Goal: Transaction & Acquisition: Book appointment/travel/reservation

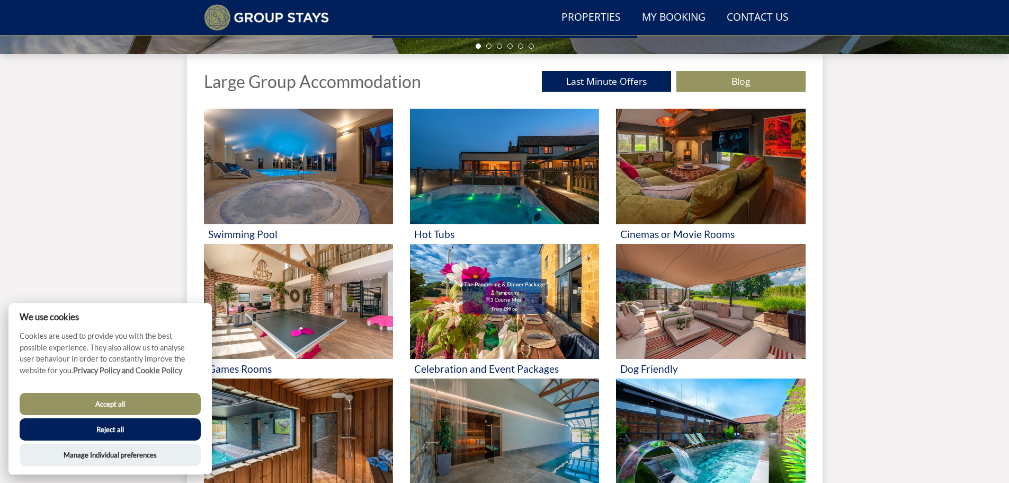
scroll to position [389, 0]
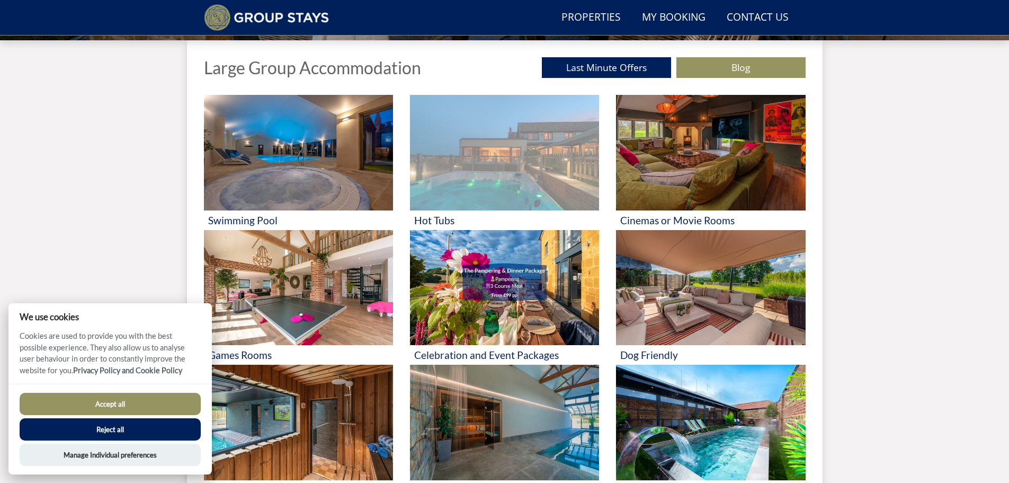
click at [510, 156] on img at bounding box center [504, 152] width 189 height 115
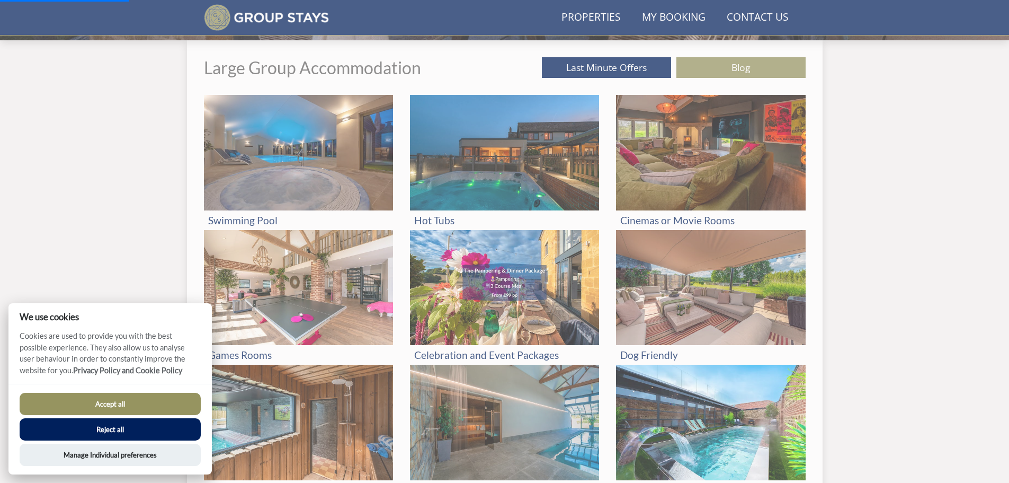
click at [148, 399] on button "Accept all" at bounding box center [110, 403] width 181 height 22
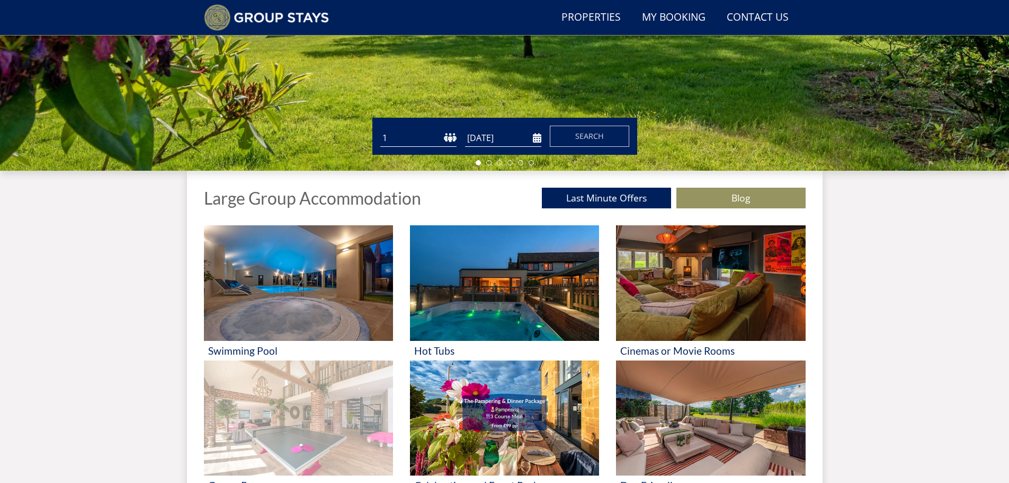
scroll to position [262, 0]
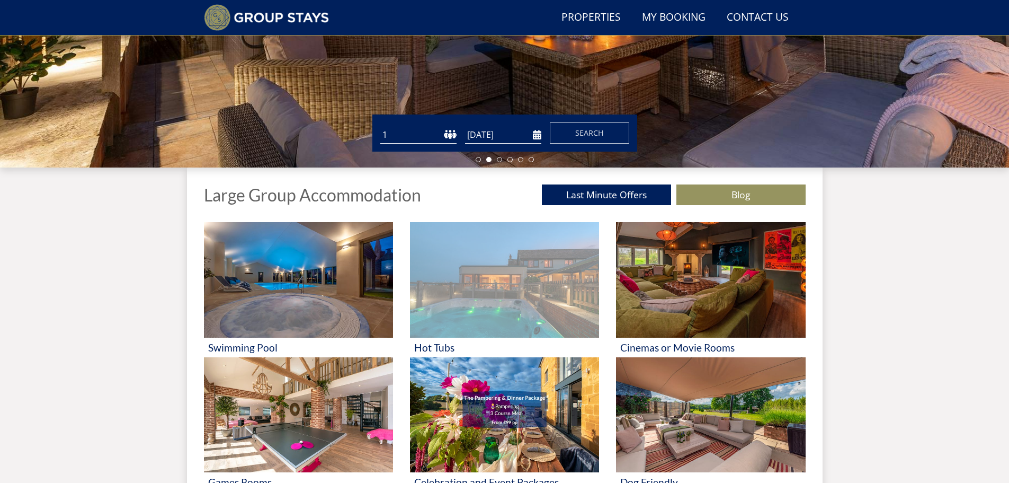
click at [480, 299] on img at bounding box center [504, 279] width 189 height 115
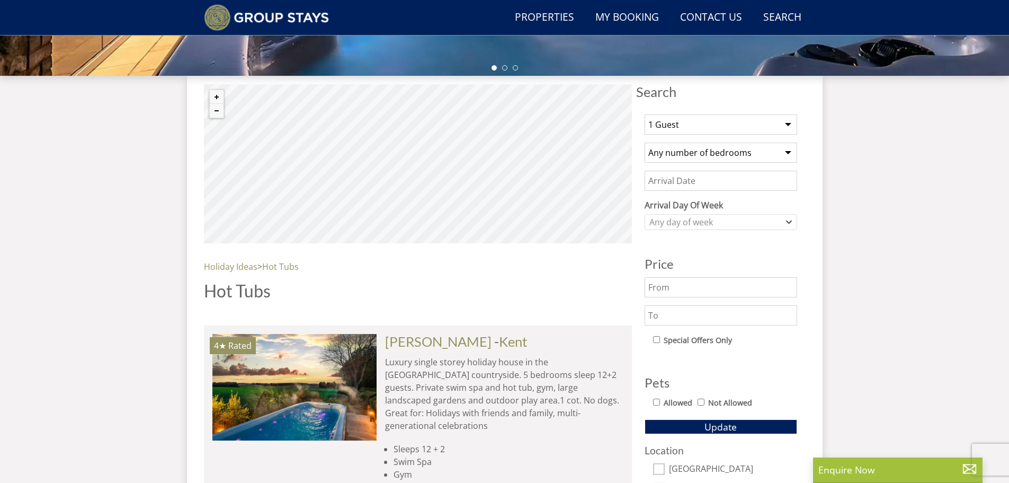
scroll to position [365, 0]
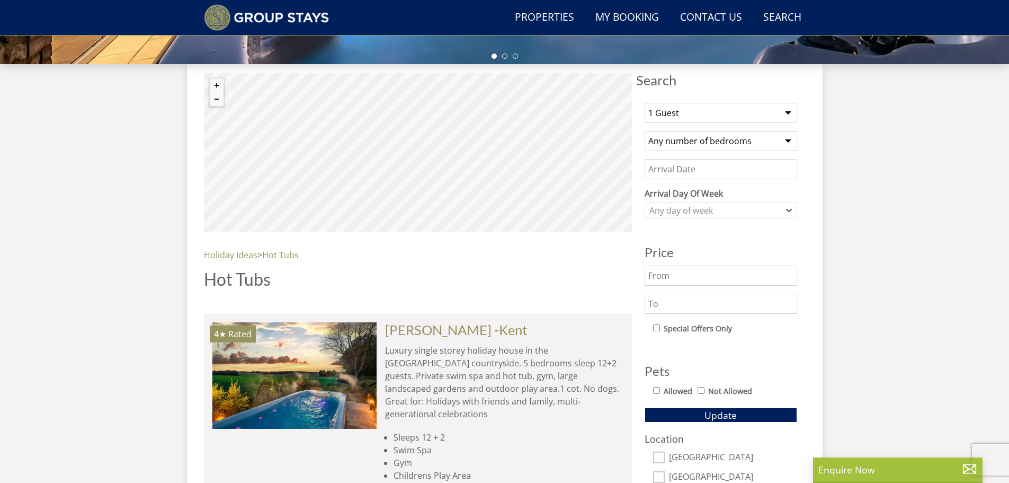
click at [752, 113] on select "1 Guest 2 Guests 3 Guests 4 Guests 5 Guests 6 Guests 7 Guests 8 Guests 9 Guests…" at bounding box center [721, 113] width 153 height 20
select select "12"
click at [645, 103] on select "1 Guest 2 Guests 3 Guests 4 Guests 5 Guests 6 Guests 7 Guests 8 Guests 9 Guests…" at bounding box center [721, 113] width 153 height 20
click at [687, 139] on select "Any number of bedrooms 3 Bedrooms 4 Bedrooms 5 Bedrooms 6 Bedrooms 7 Bedrooms 8…" at bounding box center [721, 141] width 153 height 20
select select "12"
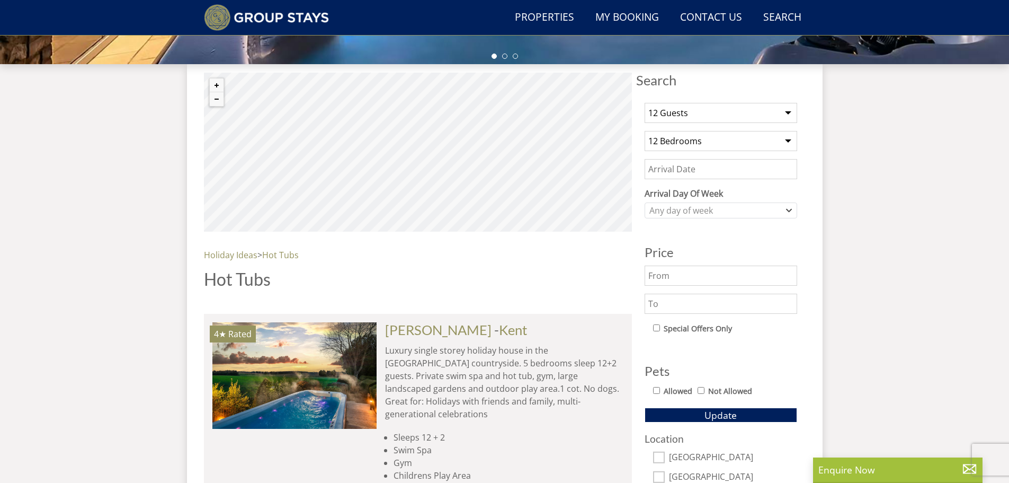
click at [645, 131] on select "Any number of bedrooms 3 Bedrooms 4 Bedrooms 5 Bedrooms 6 Bedrooms 7 Bedrooms 8…" at bounding box center [721, 141] width 153 height 20
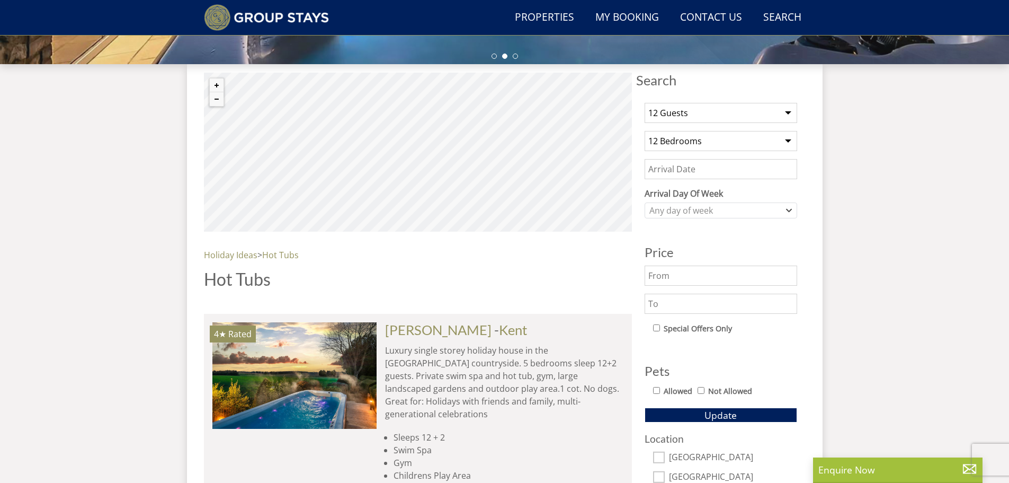
click at [662, 164] on input "Date" at bounding box center [721, 169] width 153 height 20
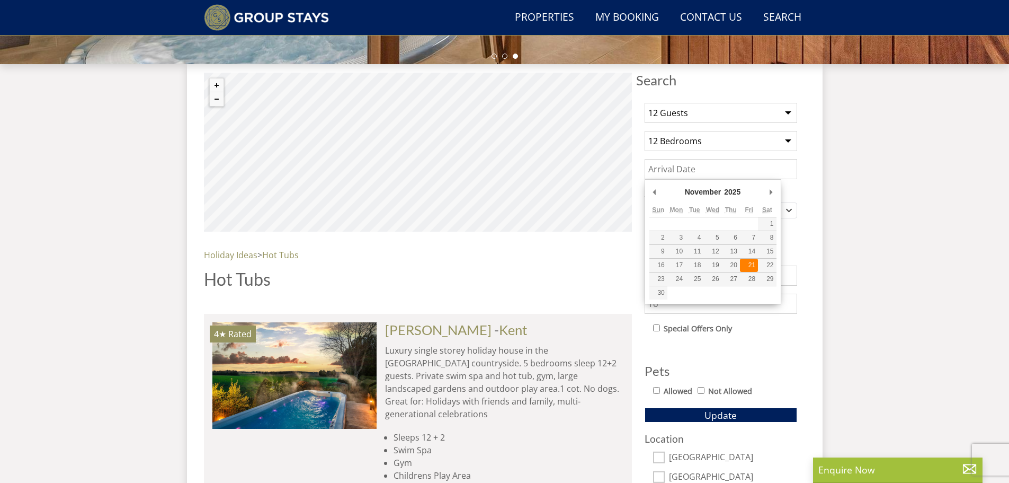
type input "[DATE]"
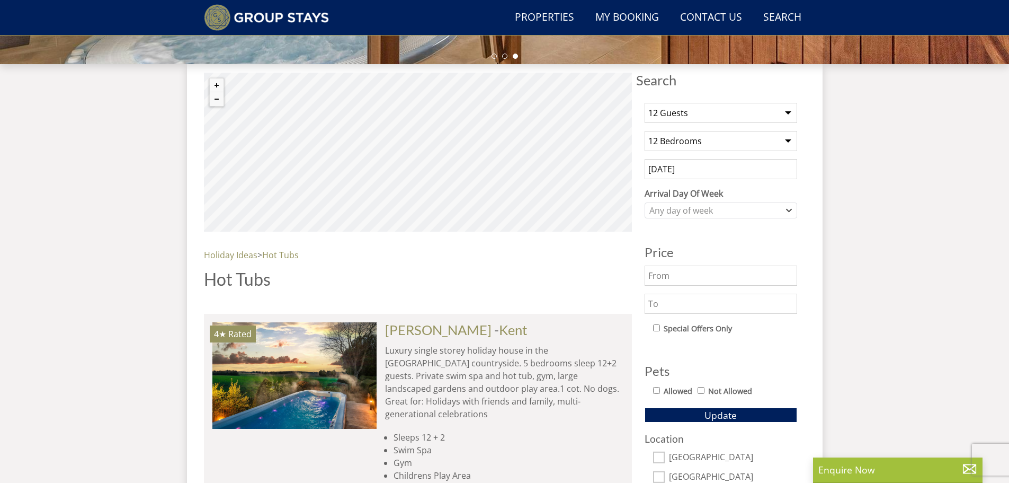
click at [717, 162] on input "[DATE]" at bounding box center [721, 169] width 153 height 20
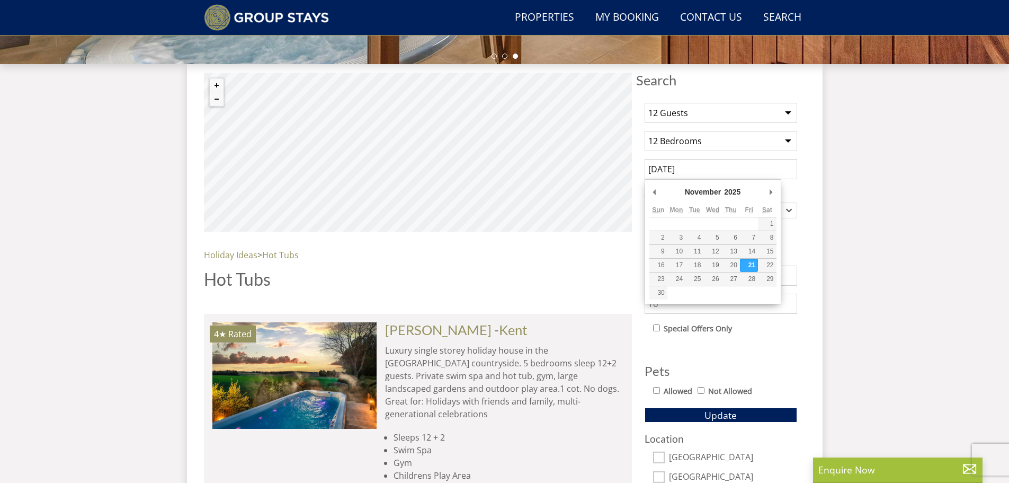
click at [717, 162] on input "[DATE]" at bounding box center [721, 169] width 153 height 20
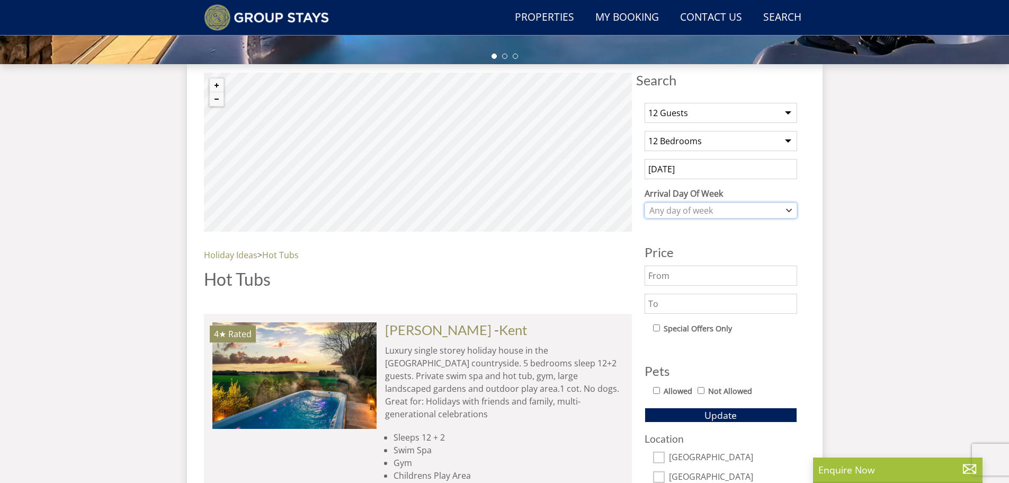
click at [708, 214] on div "Any day of week" at bounding box center [715, 210] width 137 height 12
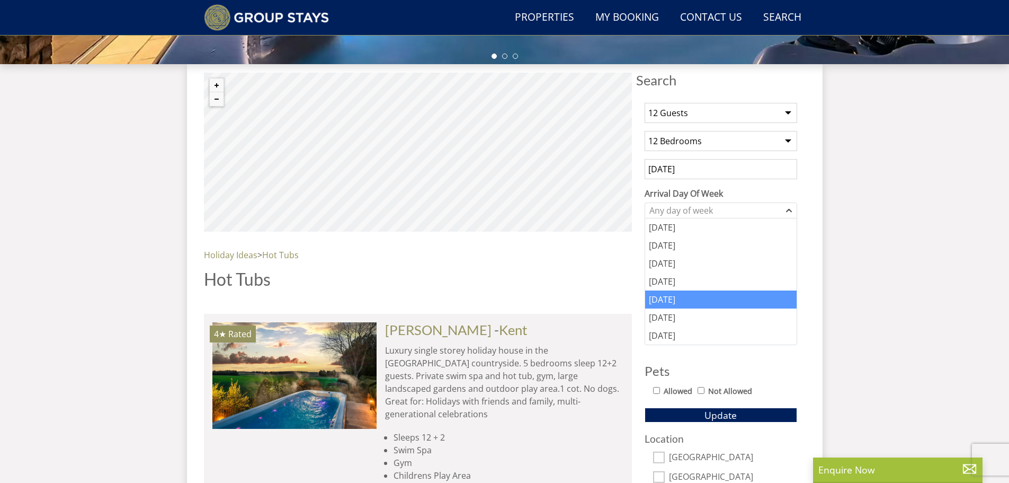
click at [684, 299] on div "[DATE]" at bounding box center [720, 299] width 151 height 18
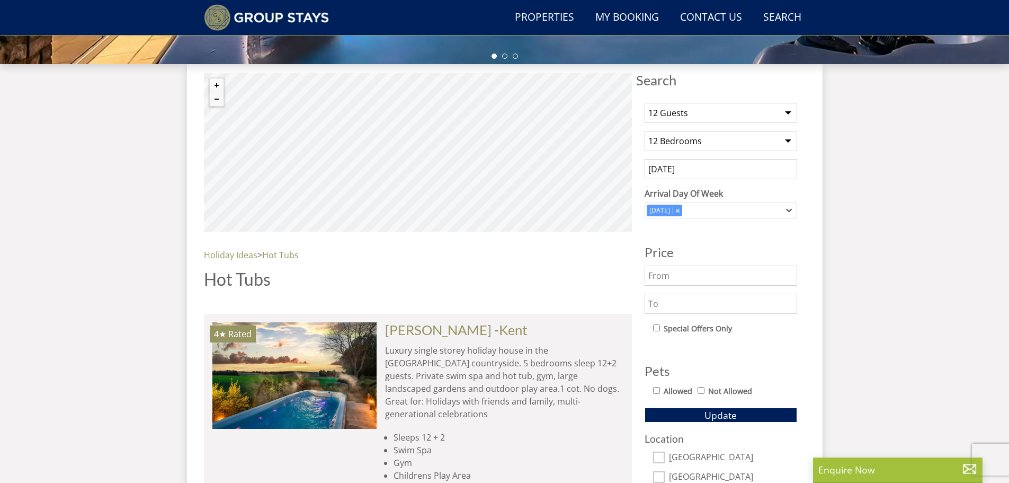
click at [728, 280] on input "text" at bounding box center [721, 275] width 153 height 20
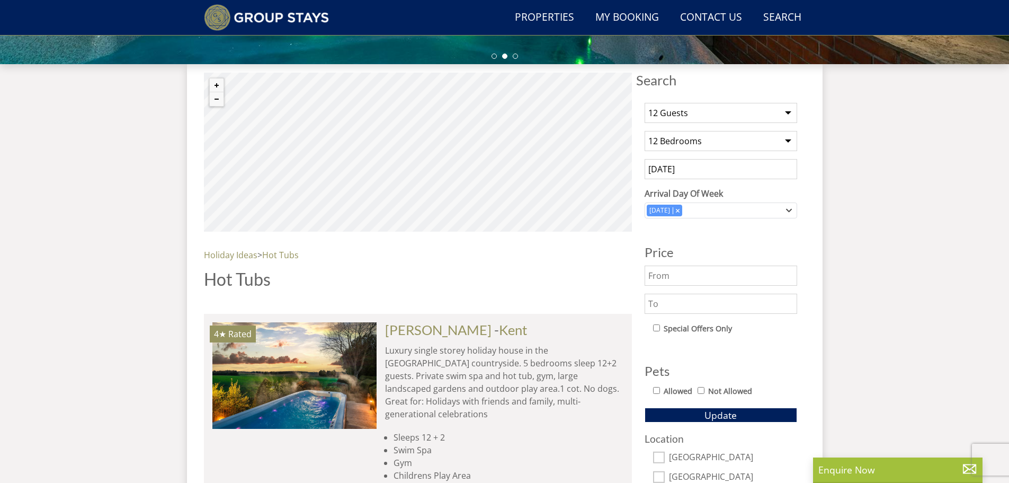
click at [657, 327] on input "checkbox" at bounding box center [656, 327] width 7 height 7
checkbox input "true"
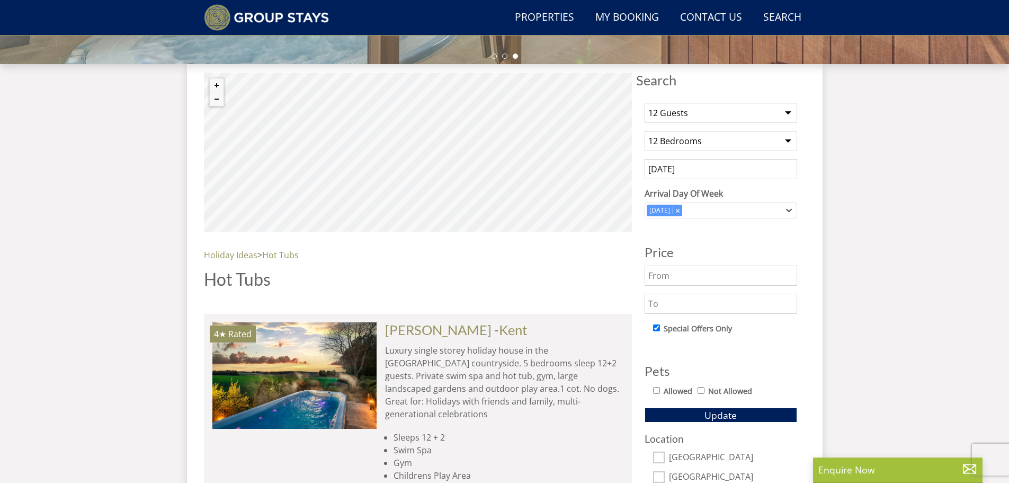
click at [672, 112] on select "1 Guest 2 Guests 3 Guests 4 Guests 5 Guests 6 Guests 7 Guests 8 Guests 9 Guests…" at bounding box center [721, 113] width 153 height 20
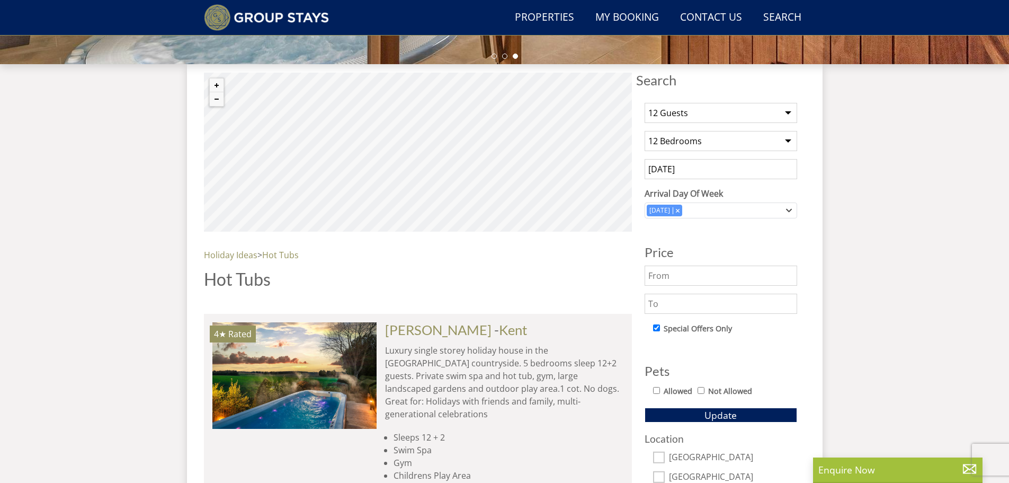
select select "15"
click at [645, 103] on select "1 Guest 2 Guests 3 Guests 4 Guests 5 Guests 6 Guests 7 Guests 8 Guests 9 Guests…" at bounding box center [721, 113] width 153 height 20
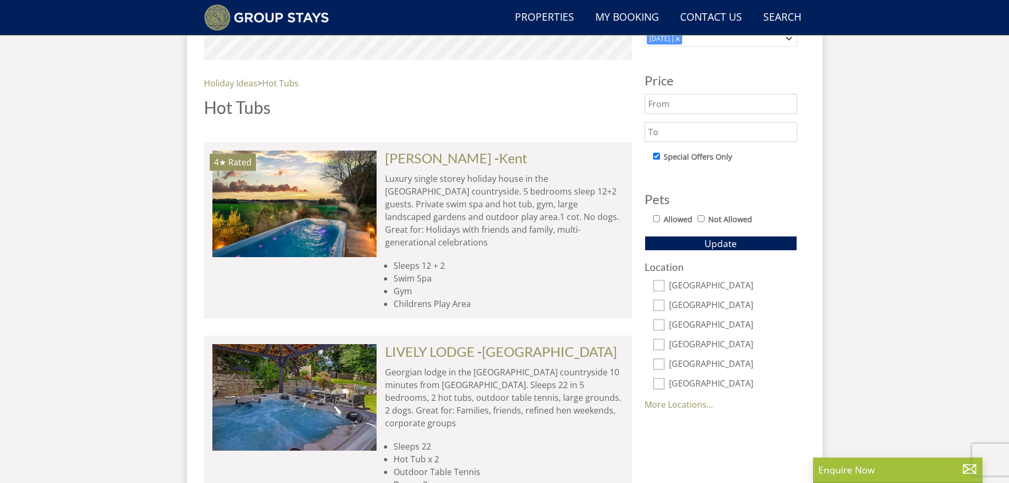
scroll to position [560, 0]
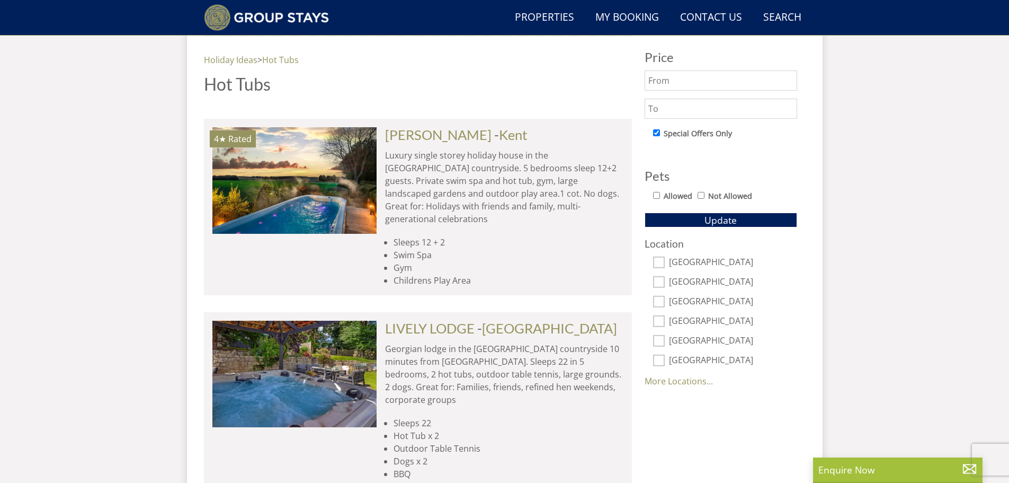
click at [659, 260] on input "[GEOGRAPHIC_DATA]" at bounding box center [659, 262] width 12 height 12
checkbox input "true"
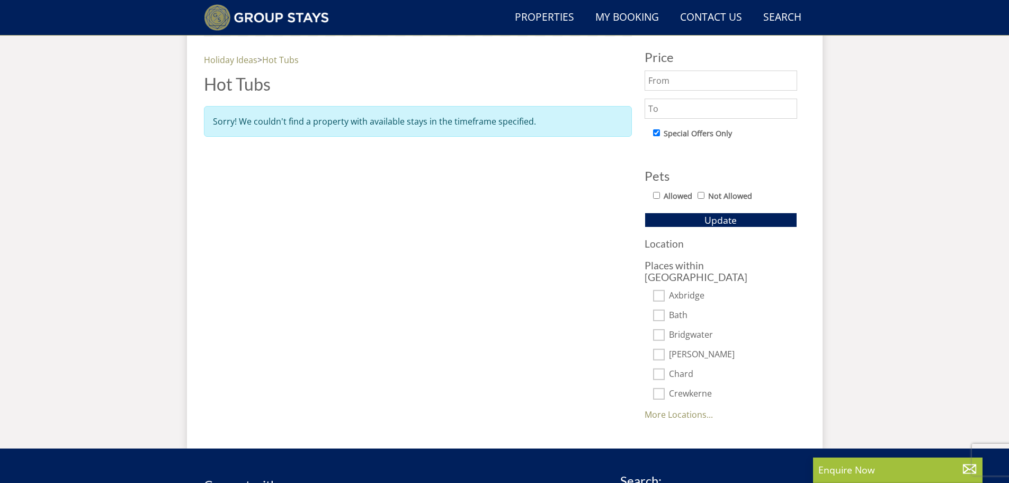
click at [661, 289] on input "Axbridge" at bounding box center [659, 295] width 12 height 12
checkbox input "true"
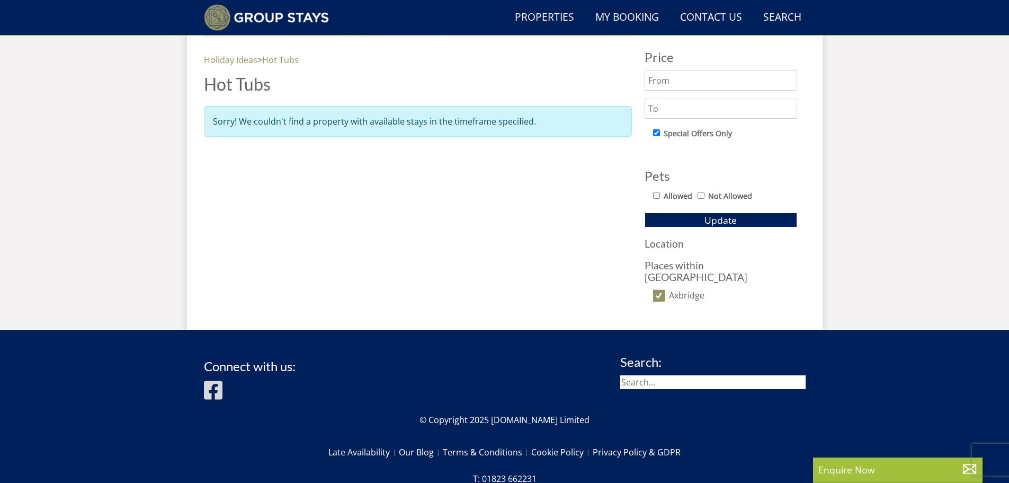
click at [661, 289] on input "Axbridge" at bounding box center [659, 295] width 12 height 12
checkbox input "false"
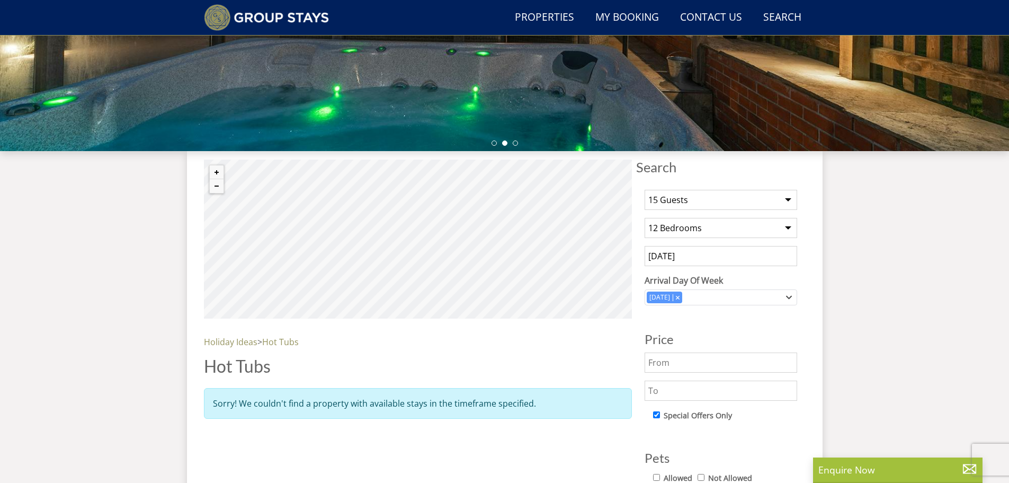
scroll to position [332, 0]
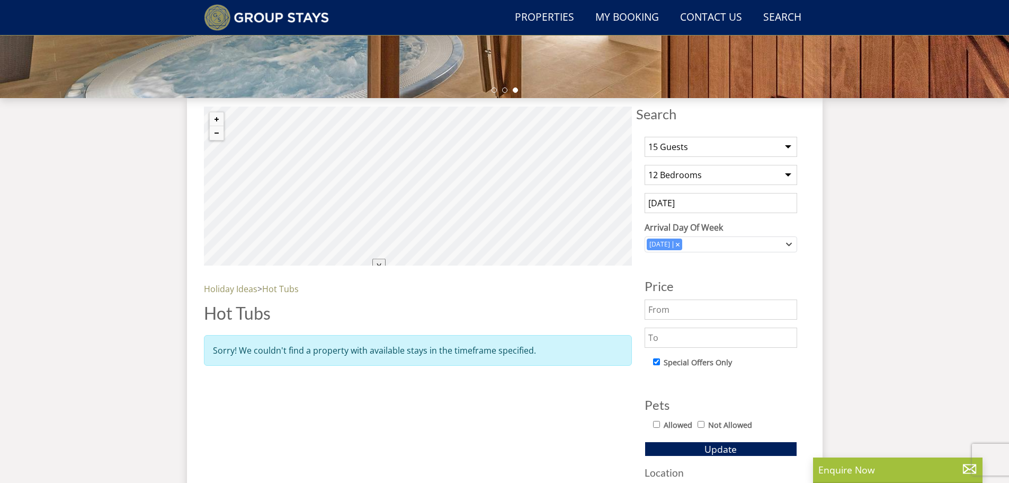
click at [666, 178] on select "Any number of bedrooms 3 Bedrooms 4 Bedrooms 5 Bedrooms 6 Bedrooms 7 Bedrooms 8…" at bounding box center [721, 175] width 153 height 20
select select "0"
click at [645, 165] on select "Any number of bedrooms 3 Bedrooms 4 Bedrooms 5 Bedrooms 6 Bedrooms 7 Bedrooms 8…" at bounding box center [721, 175] width 153 height 20
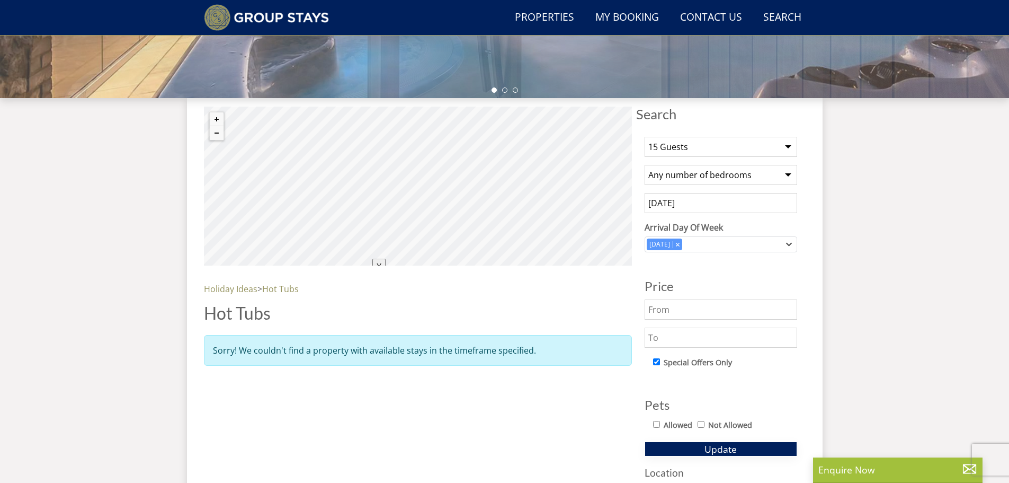
click at [737, 445] on button "Update" at bounding box center [721, 448] width 153 height 15
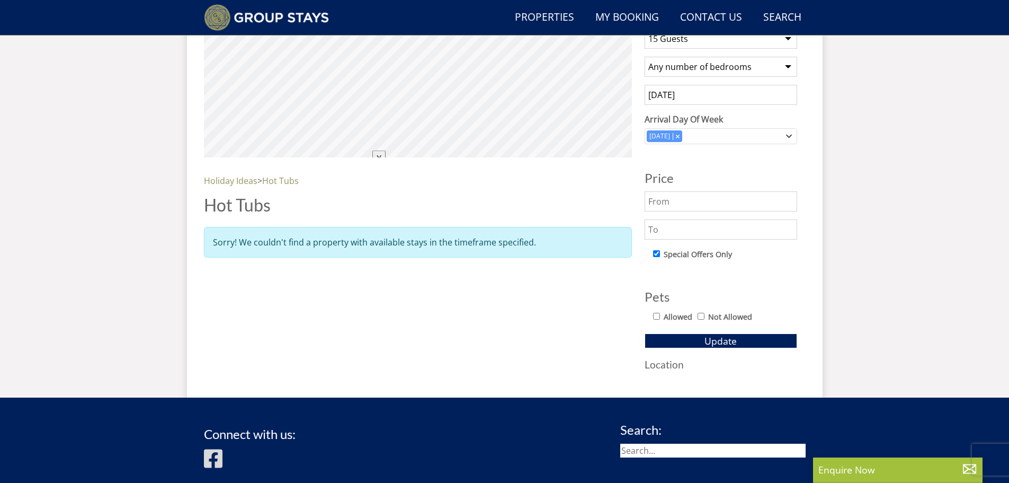
scroll to position [432, 0]
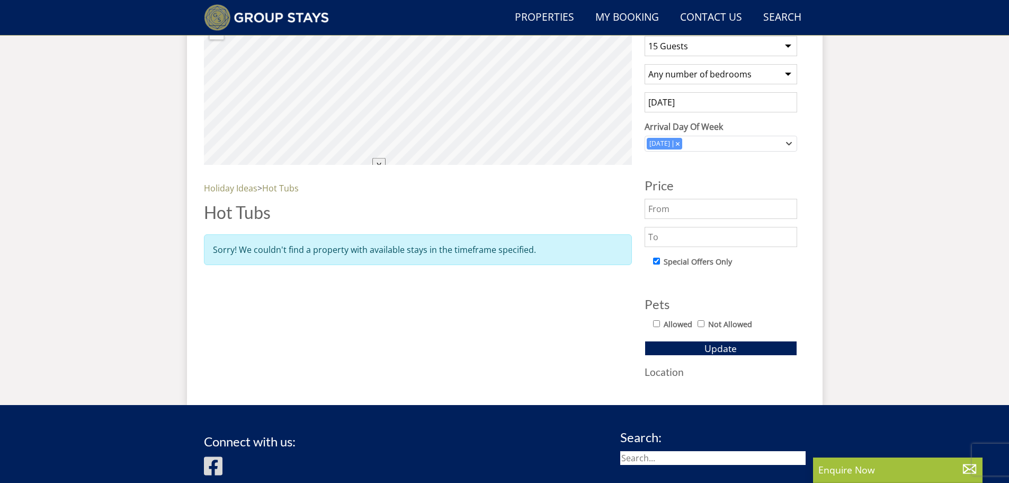
click at [654, 379] on div "Search Search 1 Guest 2 Guests 3 Guests 4 Guests 5 Guests 6 Guests 7 Guests 8 G…" at bounding box center [720, 197] width 169 height 382
click at [651, 368] on h3 "Location" at bounding box center [721, 371] width 153 height 11
click at [276, 189] on link "Hot Tubs" at bounding box center [280, 188] width 37 height 12
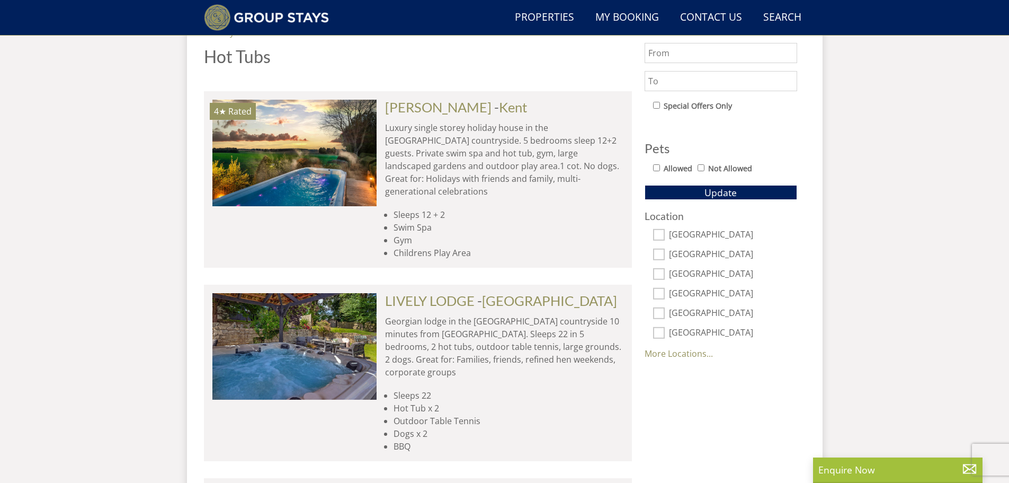
scroll to position [594, 0]
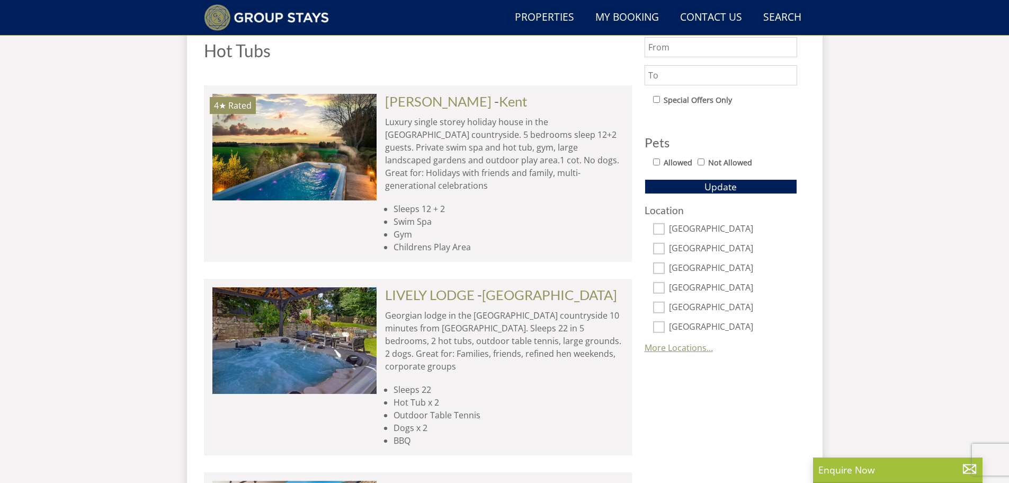
click at [688, 345] on link "More Locations..." at bounding box center [679, 348] width 68 height 12
click at [656, 408] on input "Kent" at bounding box center [659, 405] width 12 height 12
checkbox input "true"
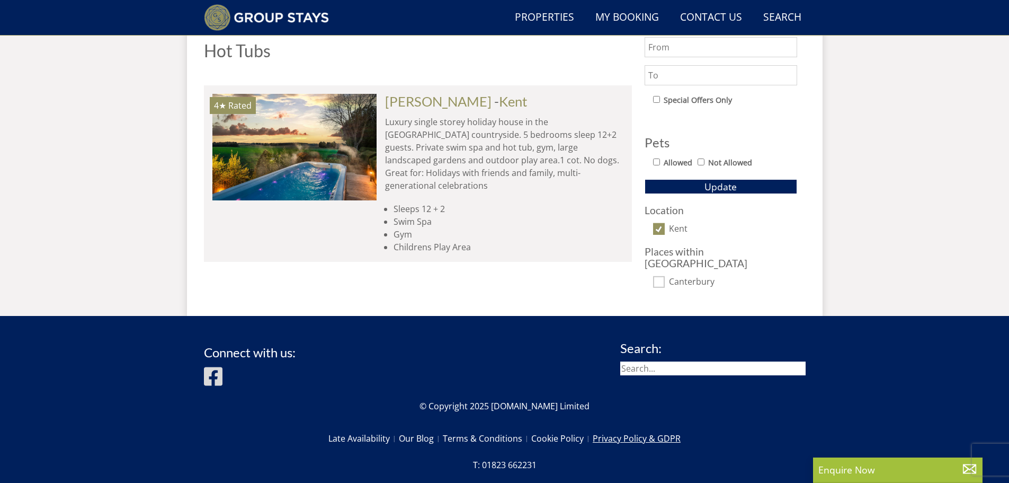
click at [656, 429] on link "Privacy Policy & GDPR" at bounding box center [637, 438] width 88 height 18
click at [660, 228] on input "Kent" at bounding box center [659, 229] width 12 height 12
checkbox input "false"
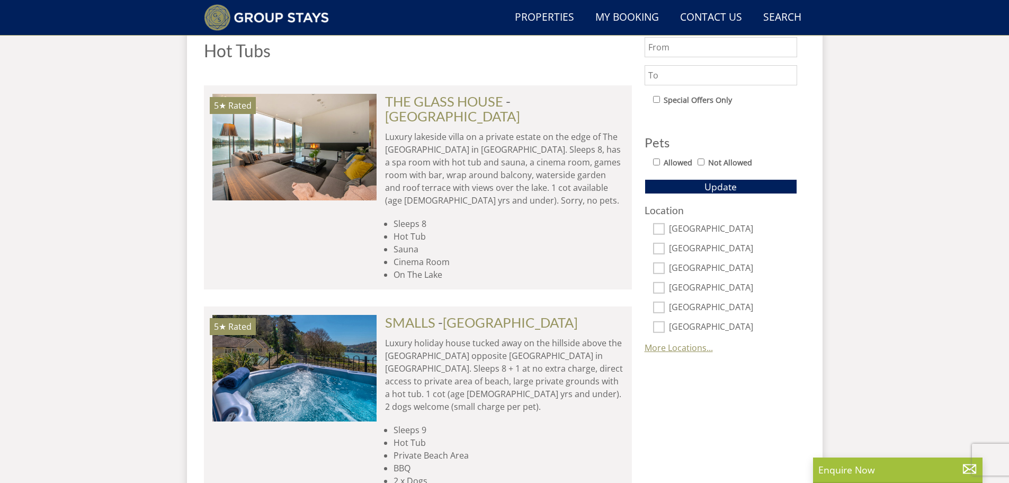
click at [675, 345] on link "More Locations..." at bounding box center [679, 348] width 68 height 12
click at [658, 408] on input "Kent" at bounding box center [659, 405] width 12 height 12
checkbox input "true"
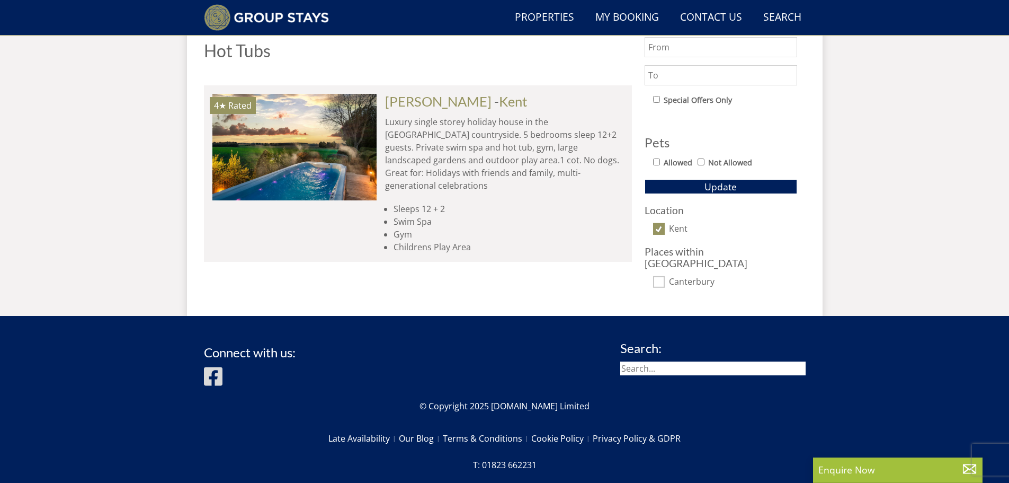
click at [657, 231] on input "Kent" at bounding box center [659, 229] width 12 height 12
checkbox input "false"
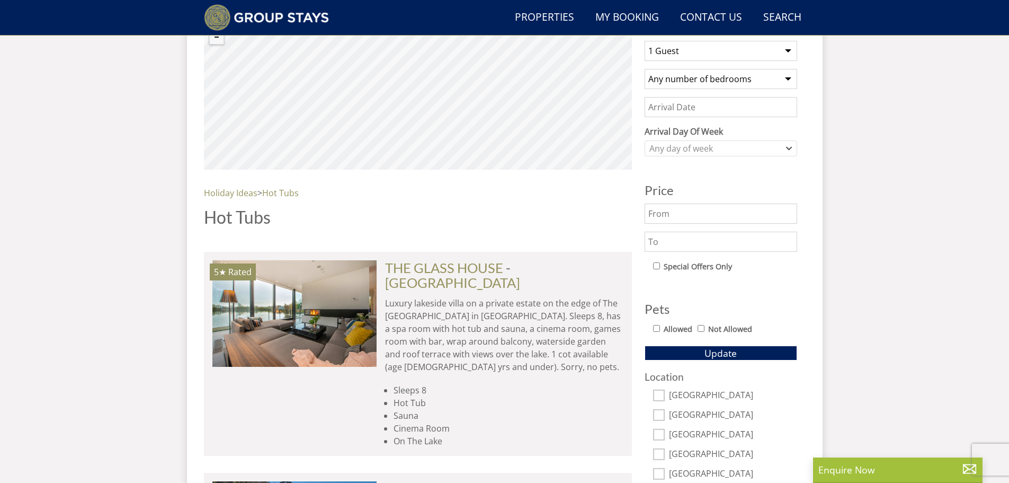
scroll to position [485, 0]
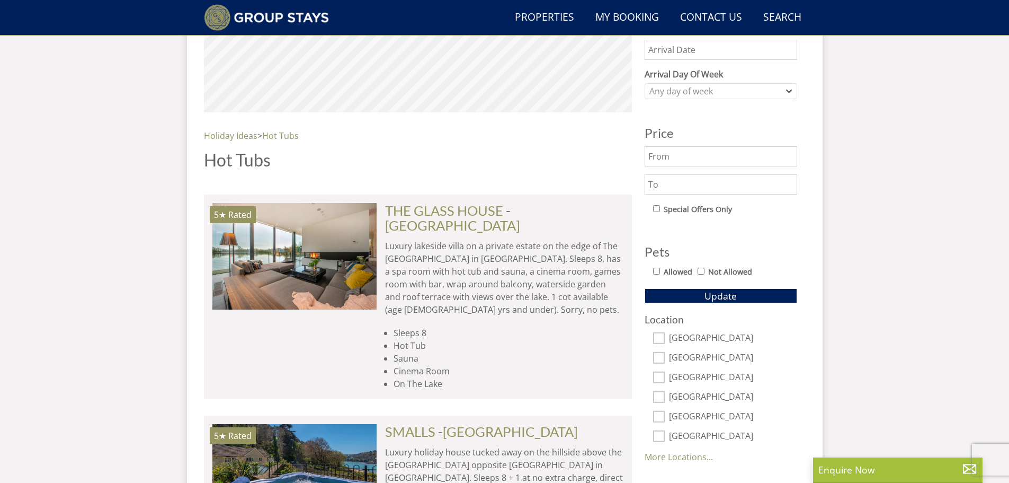
click at [660, 163] on input "text" at bounding box center [721, 156] width 153 height 20
click at [657, 208] on input "checkbox" at bounding box center [656, 208] width 7 height 7
checkbox input "true"
click at [703, 92] on div "Any day of week" at bounding box center [715, 91] width 137 height 12
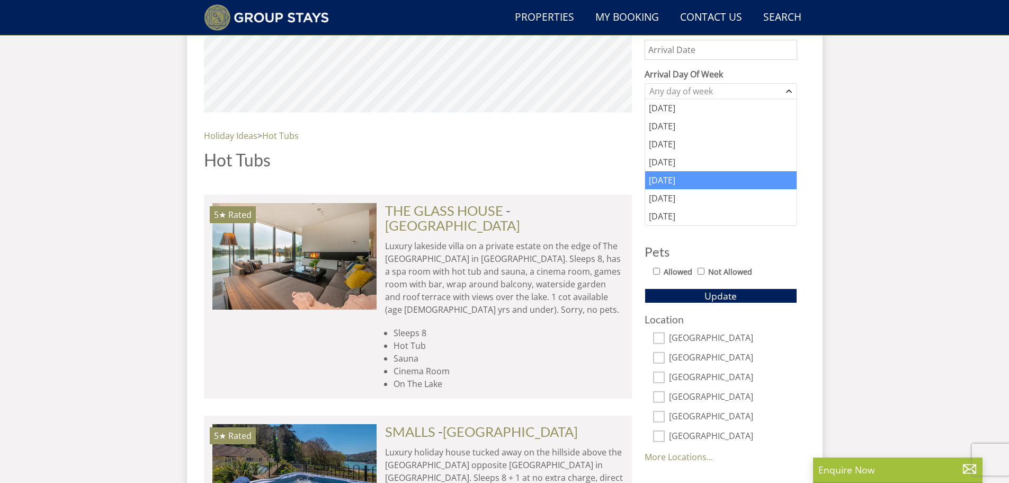
click at [693, 173] on div "[DATE]" at bounding box center [720, 180] width 151 height 18
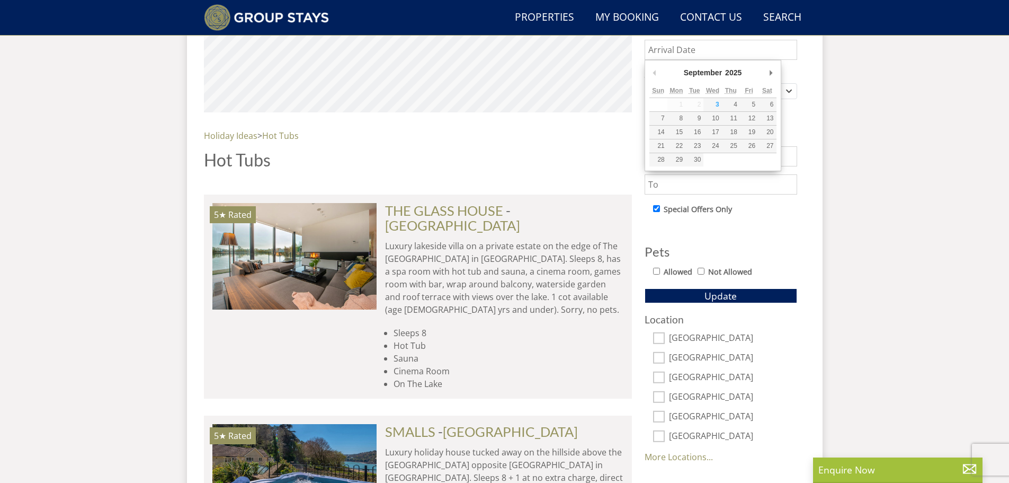
click at [703, 46] on input "Date" at bounding box center [721, 50] width 153 height 20
type input "[DATE]"
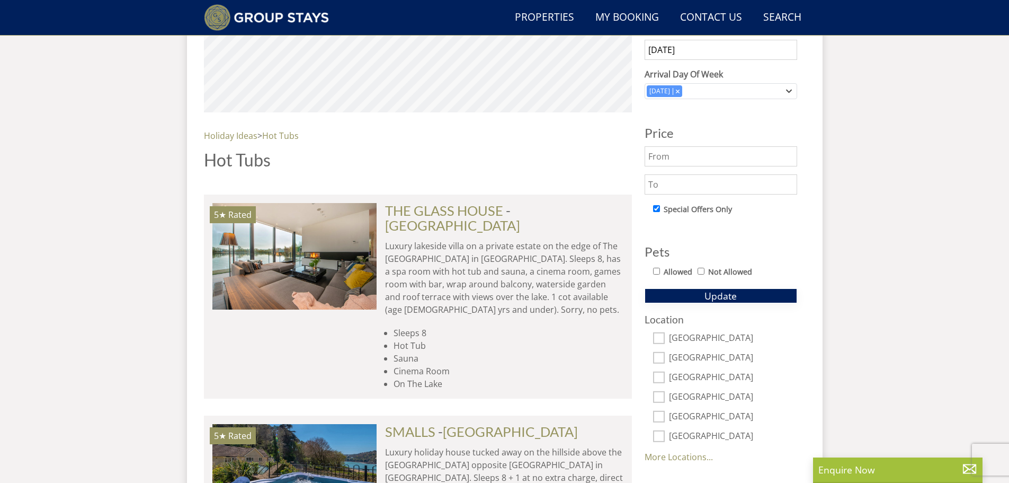
click at [704, 294] on button "Update" at bounding box center [721, 295] width 153 height 15
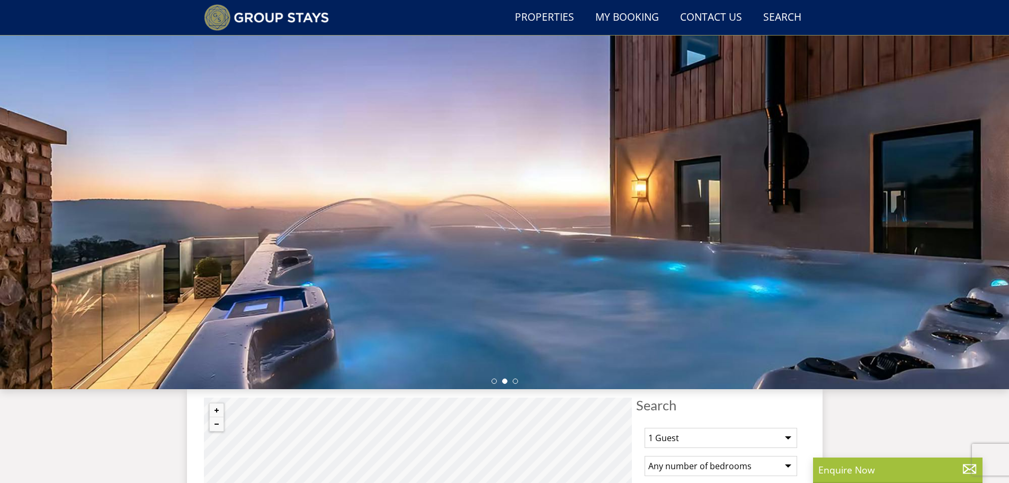
scroll to position [0, 0]
